Goal: Navigation & Orientation: Find specific page/section

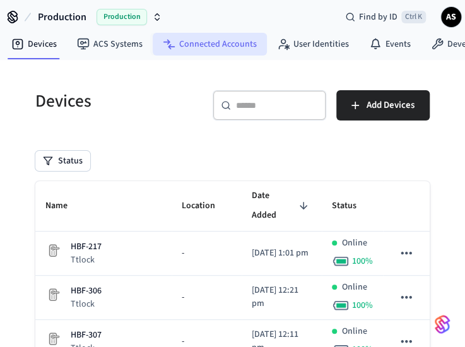
click at [208, 47] on link "Connected Accounts" at bounding box center [210, 44] width 114 height 23
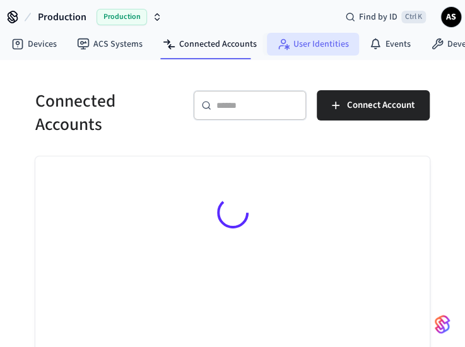
click at [293, 46] on link "User Identities" at bounding box center [313, 44] width 92 height 23
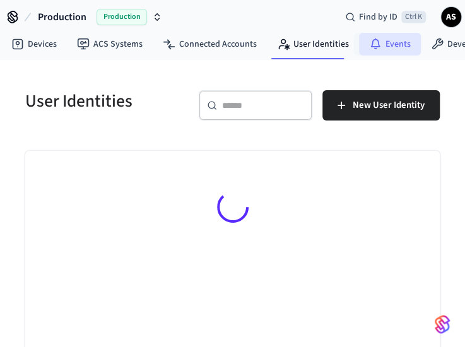
click at [387, 46] on link "Events" at bounding box center [390, 44] width 62 height 23
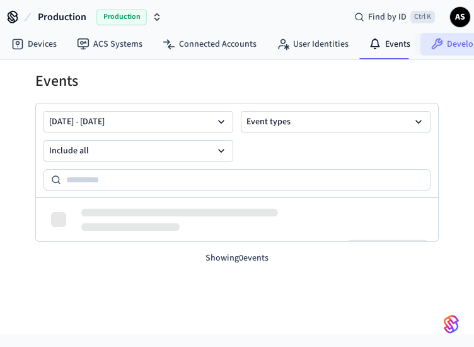
click at [443, 45] on link "Developer" at bounding box center [459, 44] width 76 height 23
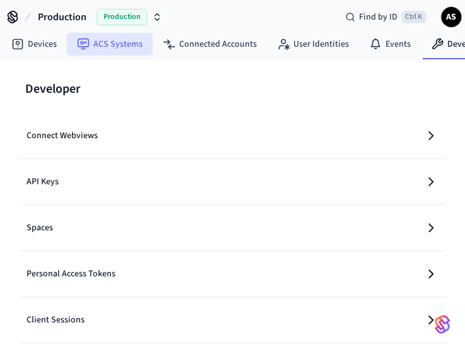
click at [118, 45] on link "ACS Systems" at bounding box center [110, 44] width 86 height 23
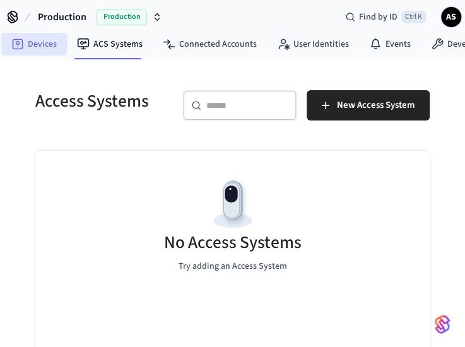
click at [43, 45] on link "Devices" at bounding box center [34, 44] width 66 height 23
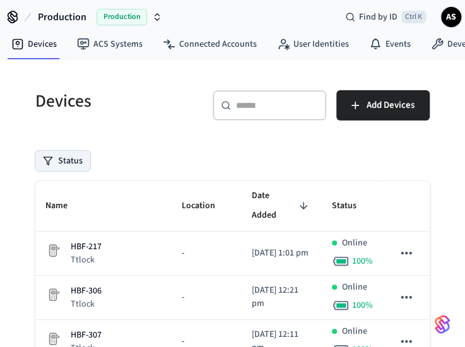
click at [69, 165] on button "Status" at bounding box center [62, 161] width 55 height 20
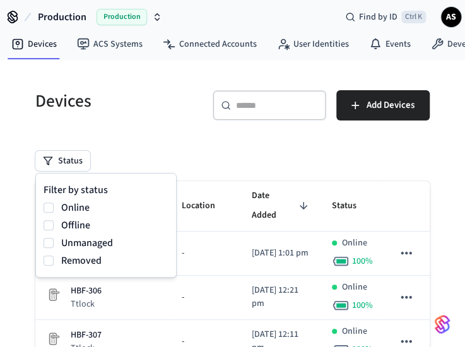
click at [211, 151] on div "Status" at bounding box center [232, 161] width 394 height 20
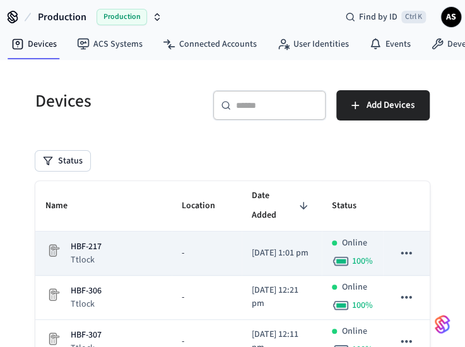
click at [193, 247] on div "-" at bounding box center [207, 253] width 50 height 13
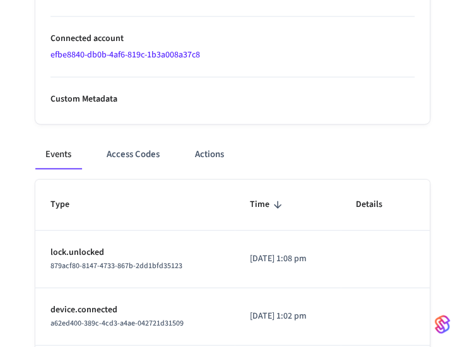
scroll to position [747, 0]
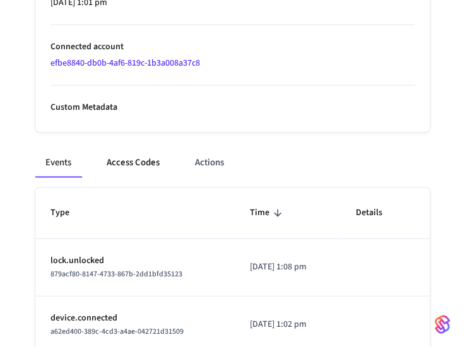
click at [153, 165] on button "Access Codes" at bounding box center [132, 163] width 73 height 30
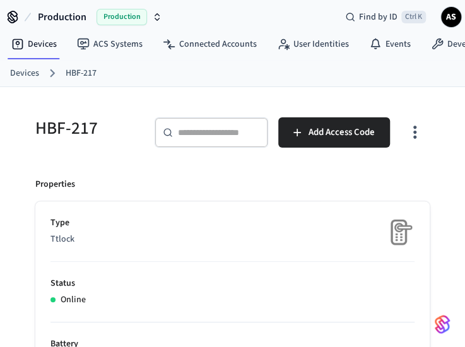
scroll to position [1, 0]
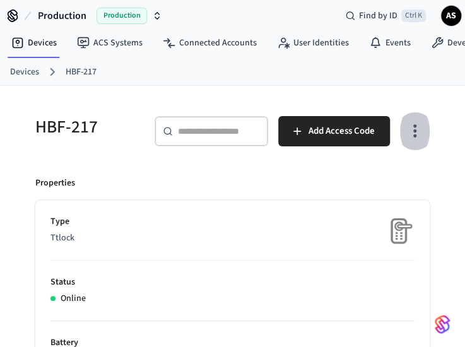
click at [420, 138] on icon "button" at bounding box center [415, 131] width 20 height 20
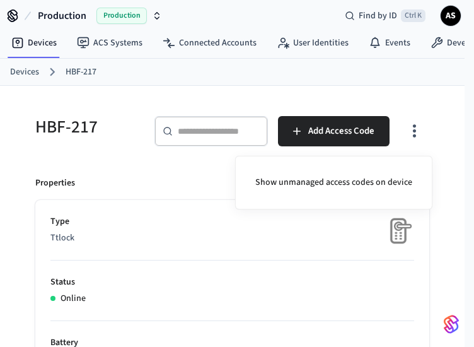
click at [438, 160] on div at bounding box center [237, 173] width 474 height 347
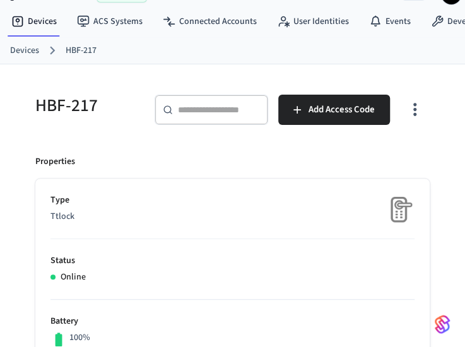
scroll to position [126, 0]
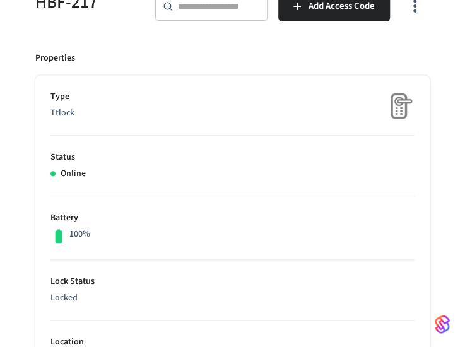
click at [165, 266] on li "Lock Status Locked" at bounding box center [232, 290] width 364 height 61
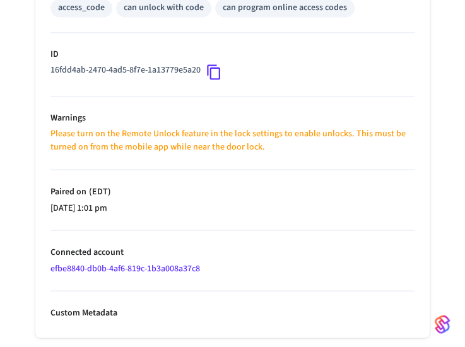
scroll to position [533, 0]
